Goal: Find specific page/section: Find specific page/section

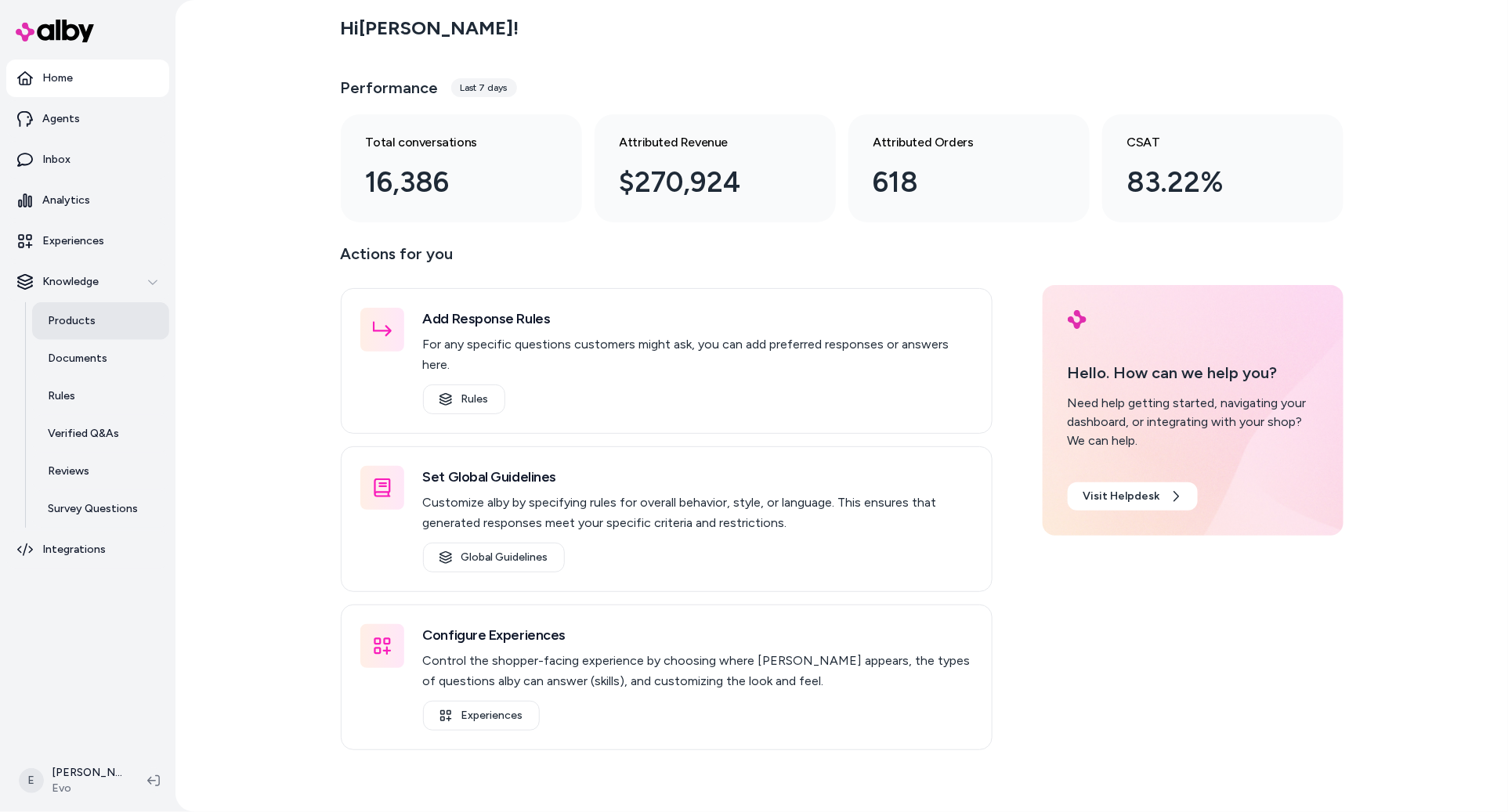
click at [109, 332] on link "Products" at bounding box center [101, 321] width 137 height 38
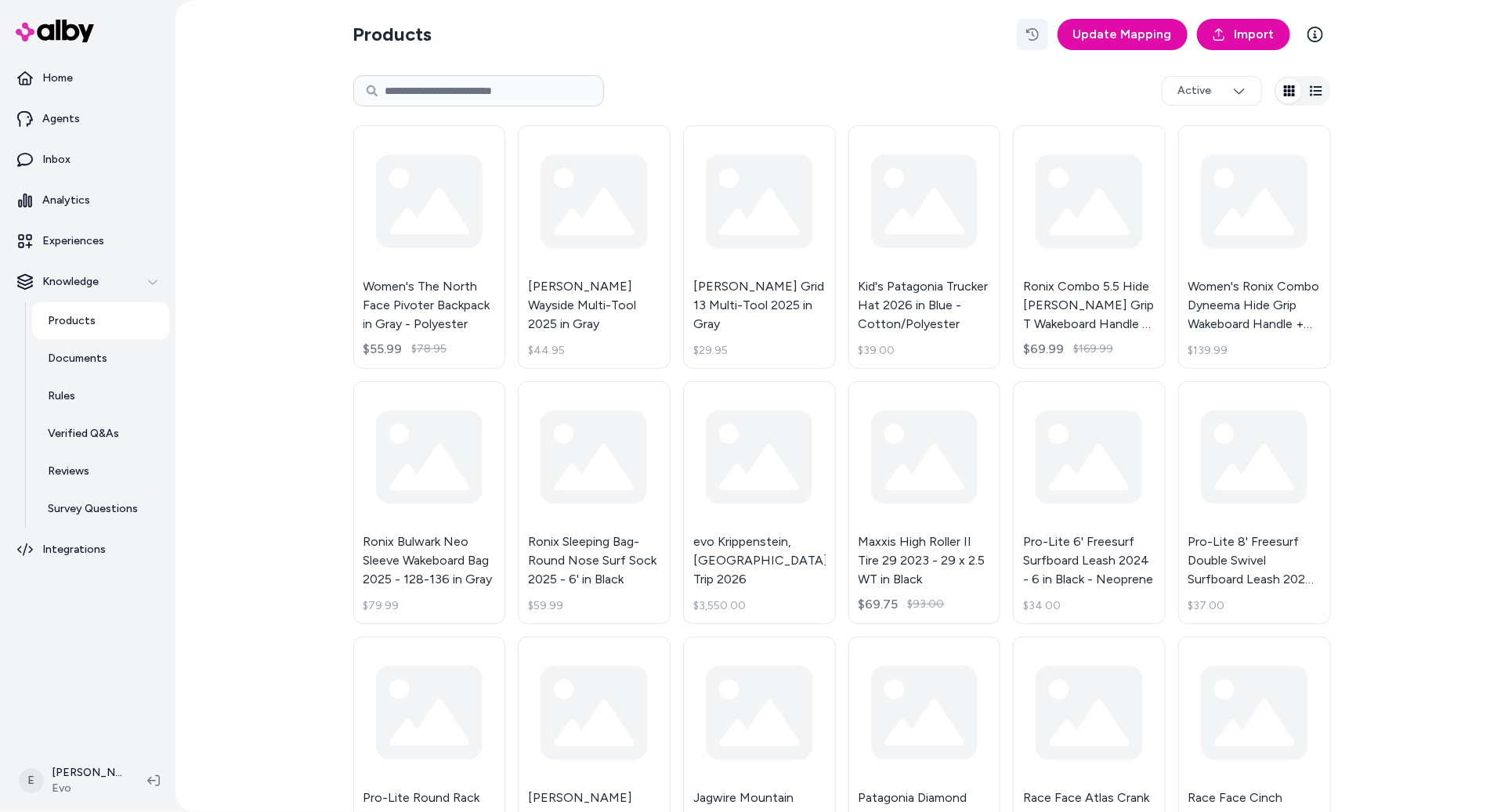
click at [1038, 36] on icon "button" at bounding box center [1032, 35] width 13 height 13
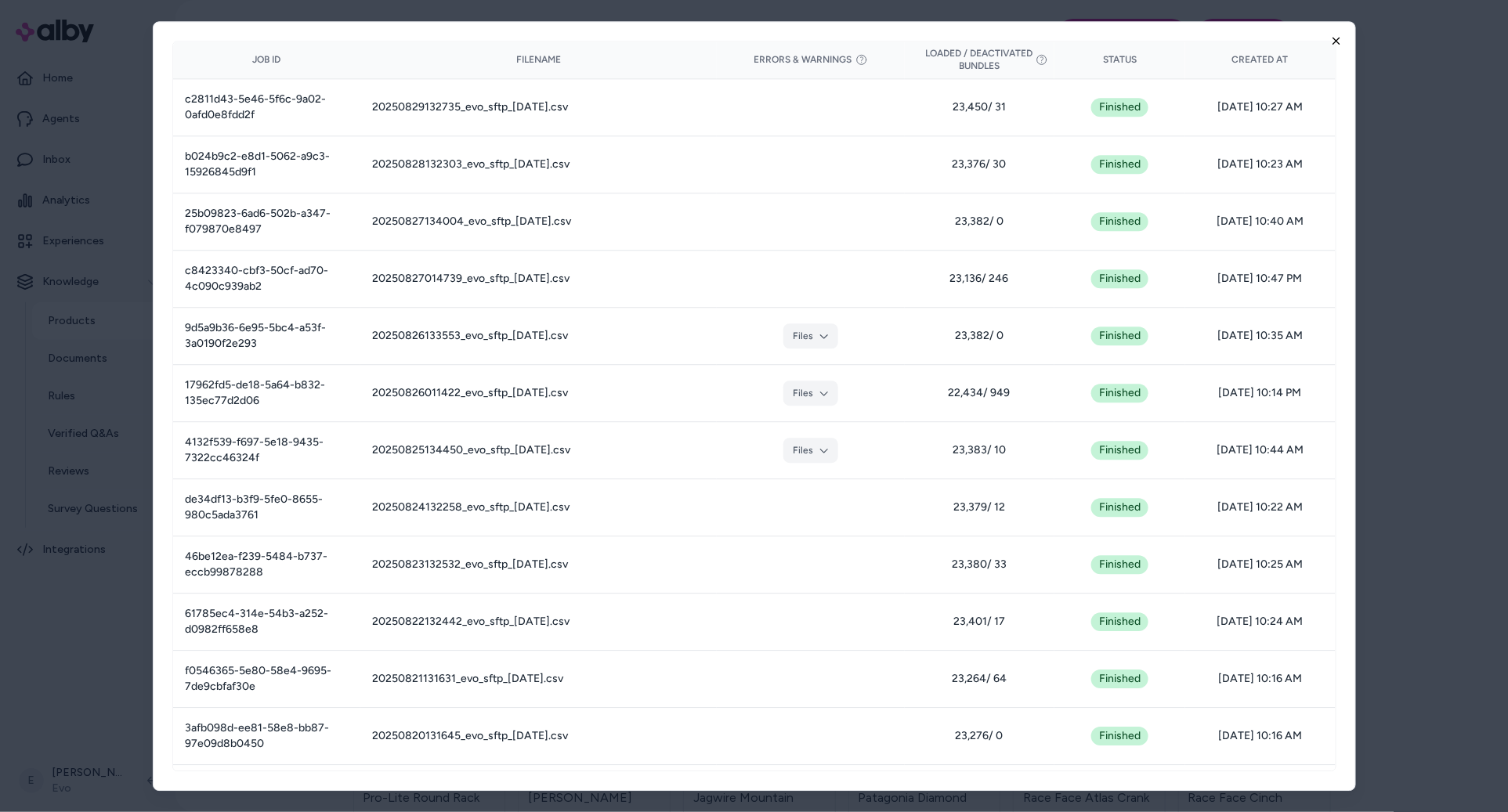
click at [1340, 44] on icon "button" at bounding box center [1336, 41] width 13 height 13
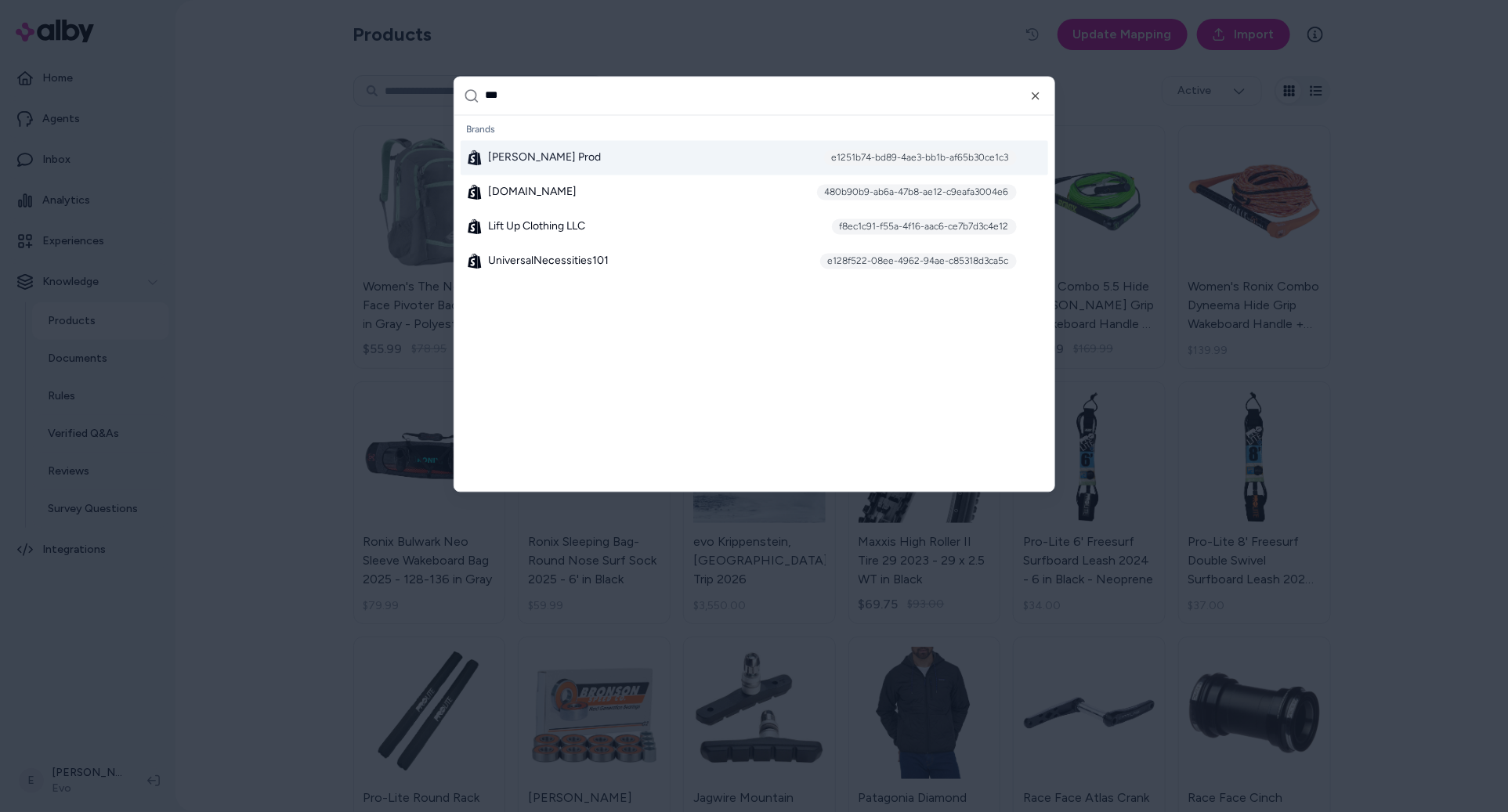
type input "***"
